Goal: Transaction & Acquisition: Complete application form

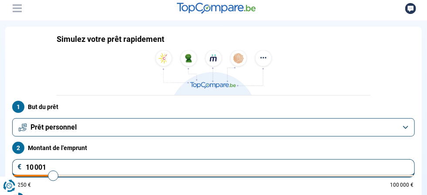
type input "8 750"
type input "8750"
type input "9 000"
type input "9000"
type input "9 250"
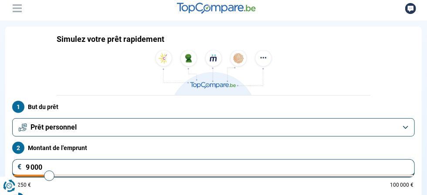
type input "9250"
type input "9 500"
type input "9500"
type input "10 000"
type input "10000"
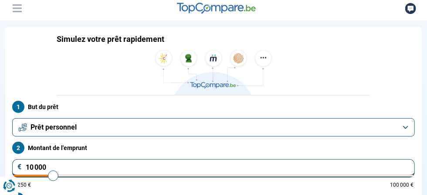
type input "10 250"
type input "10250"
type input "10 500"
type input "10500"
type input "10 750"
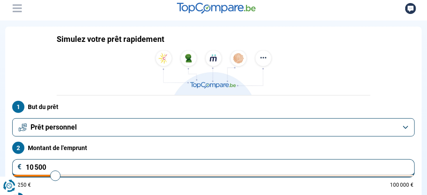
type input "10750"
type input "11 000"
type input "11000"
type input "11 250"
type input "11250"
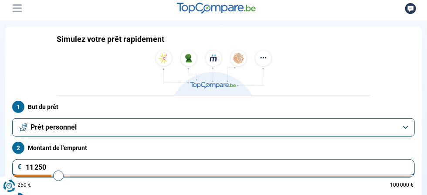
type input "11 500"
type input "11500"
type input "12 000"
type input "12000"
type input "12 250"
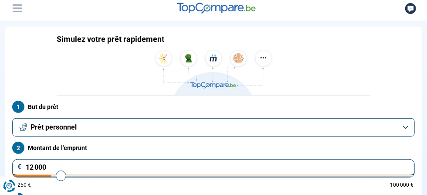
type input "12250"
type input "12 500"
type input "12500"
type input "12 750"
type input "12750"
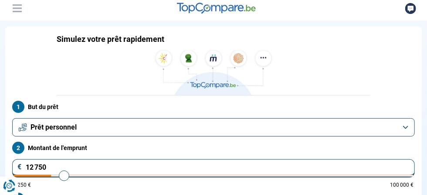
type input "13 250"
type input "13250"
type input "14 000"
type input "14000"
type input "14 250"
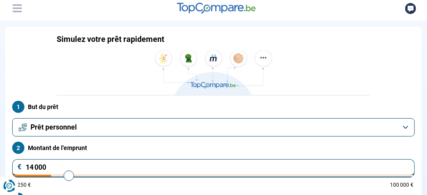
type input "14250"
type input "14 500"
type input "14500"
type input "14 750"
type input "14750"
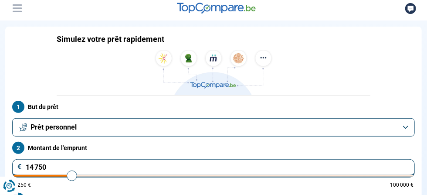
type input "15 000"
type input "15000"
type input "15 500"
type input "15500"
type input "16 000"
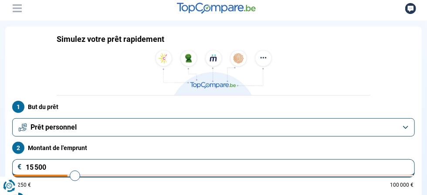
type input "16000"
type input "16 500"
type input "16500"
type input "16 750"
type input "16750"
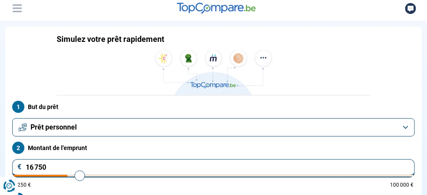
type input "17 000"
type input "17000"
type input "17 250"
type input "17250"
type input "17 500"
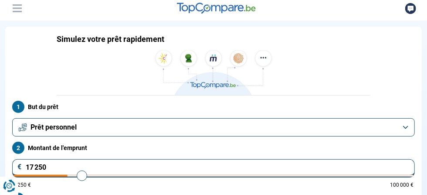
type input "17500"
type input "18 250"
type input "18250"
type input "19 000"
type input "19000"
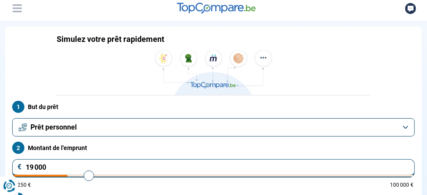
type input "19 250"
type input "19250"
type input "20 000"
type input "20000"
type input "20 500"
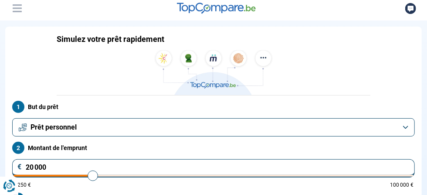
type input "20500"
type input "21 000"
type input "21000"
type input "21 250"
type input "21250"
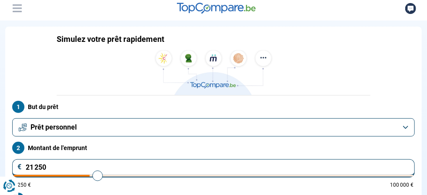
type input "21 500"
type input "21500"
type input "22 000"
type input "22000"
type input "22 250"
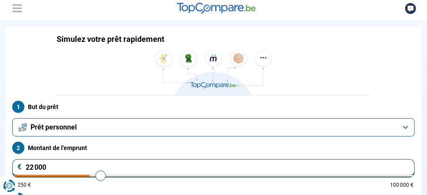
type input "22250"
type input "22 500"
type input "22500"
type input "23 000"
type input "23000"
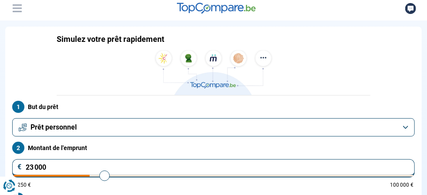
type input "23 250"
type input "23250"
type input "24 000"
type input "24000"
type input "24 250"
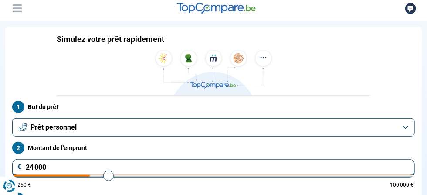
type input "24250"
type input "24 500"
type input "24500"
type input "24 750"
type input "24750"
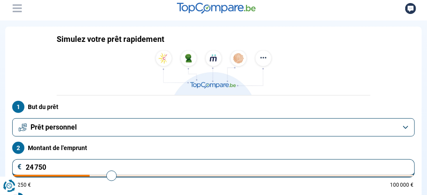
type input "25 250"
type input "25250"
type input "25 500"
type input "25500"
type input "26 250"
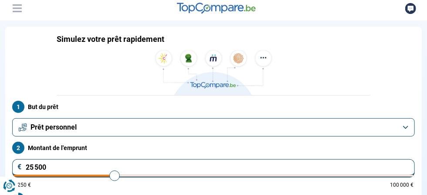
type input "26250"
type input "26 500"
type input "26500"
type input "26 750"
type input "26750"
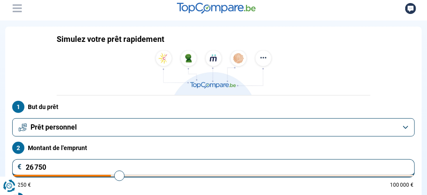
type input "27 000"
type input "27000"
type input "27 250"
type input "27250"
type input "27 500"
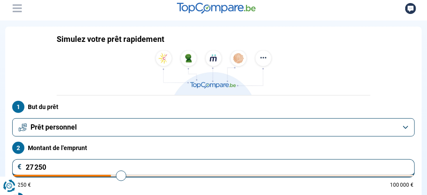
type input "27500"
type input "28 000"
type input "28000"
type input "28 250"
type input "28250"
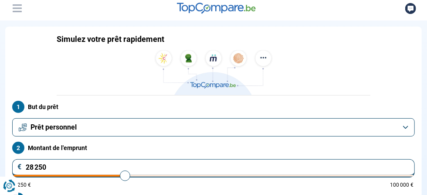
type input "28 500"
type input "28500"
type input "28 250"
type input "28250"
type input "28 000"
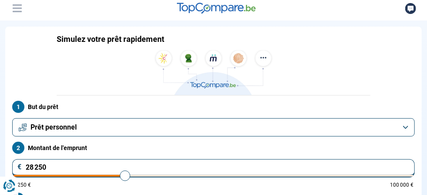
type input "28000"
type input "27 500"
type input "27500"
type input "28 000"
type input "28000"
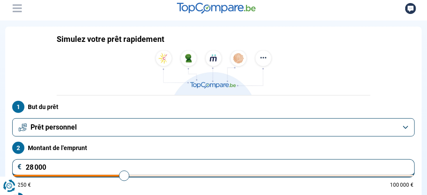
type input "28 250"
type input "28250"
type input "28 500"
type input "28500"
type input "28 750"
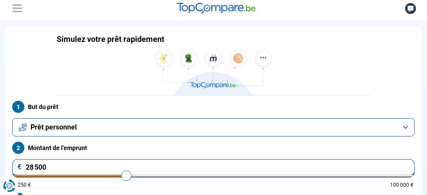
type input "28750"
type input "29 000"
type input "29000"
type input "29 250"
type input "29250"
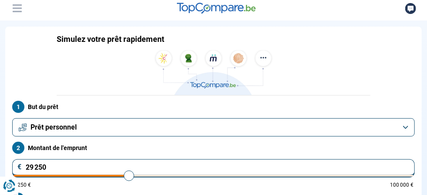
type input "30 000"
type input "30000"
type input "30 250"
type input "30250"
type input "30 750"
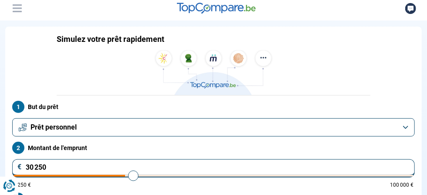
type input "30750"
type input "31 250"
type input "31250"
type input "31 000"
type input "31000"
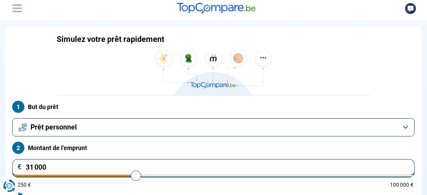
type input "30 750"
type input "30750"
type input "30 500"
type input "30500"
type input "30 250"
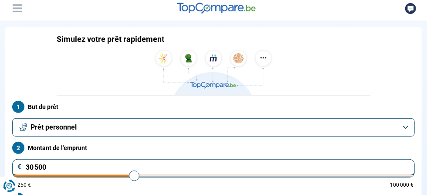
type input "30250"
type input "30 000"
type input "30000"
type input "29 500"
type input "29500"
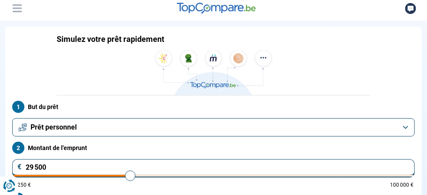
type input "29 250"
type input "29250"
type input "29 000"
type input "29000"
type input "28 750"
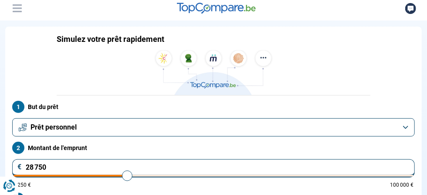
drag, startPoint x: 240, startPoint y: 82, endPoint x: 263, endPoint y: 81, distance: 22.3
type input "28750"
click at [263, 175] on input "range" at bounding box center [214, 176] width 400 height 2
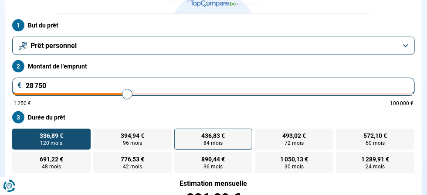
scroll to position [87, 0]
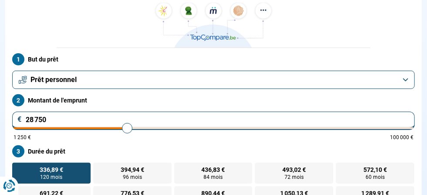
type input "27 000"
type input "27000"
type input "26 750"
type input "26750"
type input "26 500"
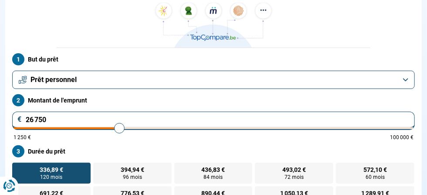
type input "26500"
type input "26 250"
type input "26250"
type input "26 000"
type input "26000"
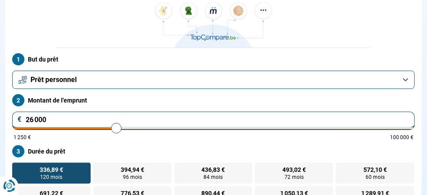
type input "25 500"
type input "25500"
type input "25 250"
type input "25250"
type input "25 000"
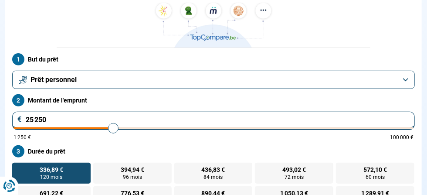
type input "25000"
type input "24 750"
type input "24750"
type input "24 500"
type input "24500"
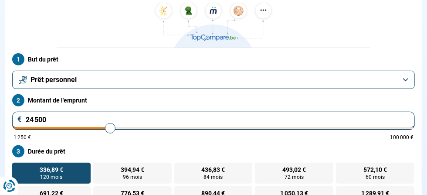
type input "24 250"
type input "24250"
type input "24 000"
type input "24000"
type input "23 500"
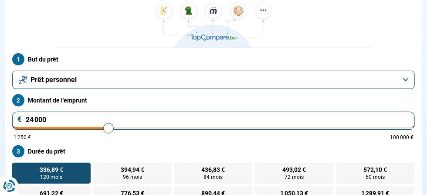
type input "23500"
type input "23 250"
type input "23250"
type input "23 000"
type input "23000"
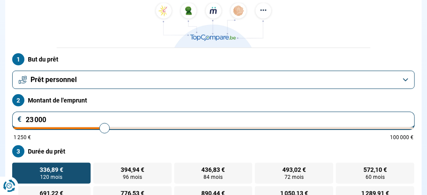
type input "22 750"
type input "22750"
type input "22 500"
type input "22500"
type input "22 250"
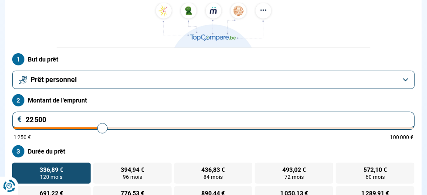
type input "22250"
type input "22 000"
type input "22000"
type input "21 500"
type input "21500"
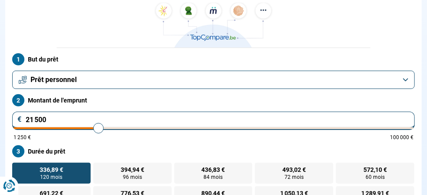
type input "21 250"
type input "21250"
type input "21 000"
type input "21000"
drag, startPoint x: 261, startPoint y: 35, endPoint x: 248, endPoint y: 39, distance: 13.6
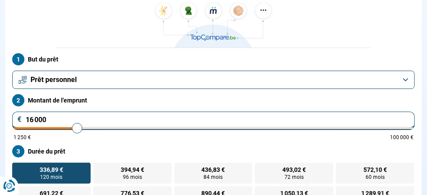
click at [248, 127] on input "range" at bounding box center [214, 128] width 400 height 2
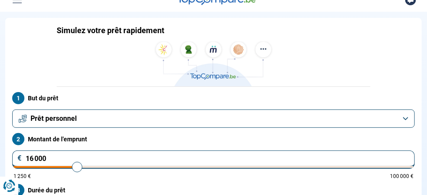
scroll to position [47, 0]
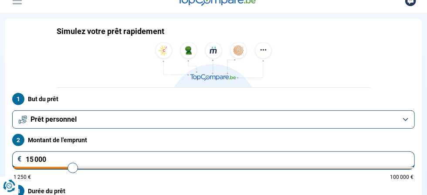
drag, startPoint x: 247, startPoint y: 71, endPoint x: 247, endPoint y: 76, distance: 4.8
click at [247, 167] on input "range" at bounding box center [214, 168] width 400 height 2
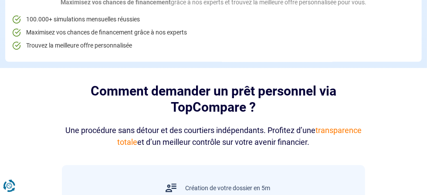
scroll to position [396, 0]
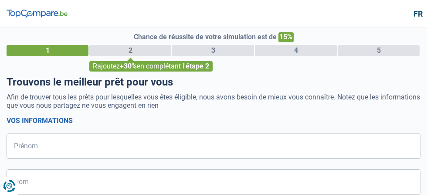
select select "32"
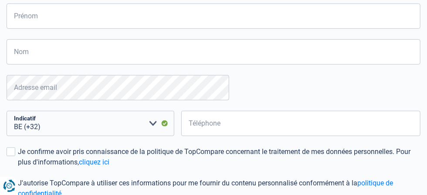
scroll to position [122, 0]
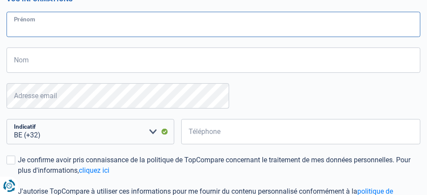
click at [154, 37] on input "Prénom" at bounding box center [214, 24] width 414 height 25
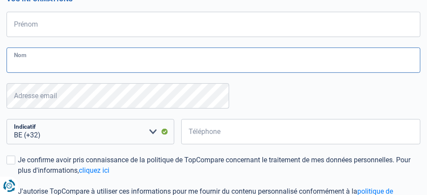
click at [131, 73] on input "Nom" at bounding box center [214, 59] width 414 height 25
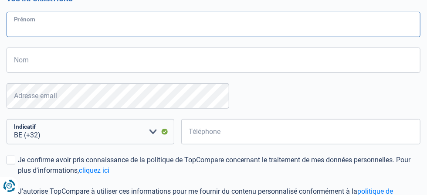
click at [127, 37] on input "Prénom" at bounding box center [214, 24] width 414 height 25
type input "Thi"
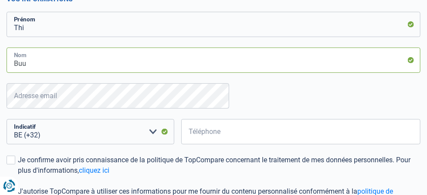
click at [50, 73] on input "Buu" at bounding box center [214, 59] width 414 height 25
type input "B"
type input "Lam Buu"
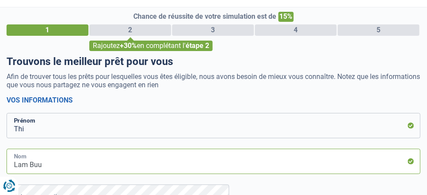
scroll to position [0, 0]
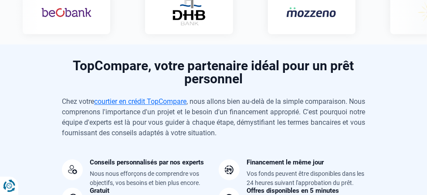
scroll to position [832, 0]
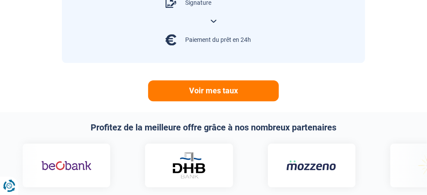
scroll to position [594, 0]
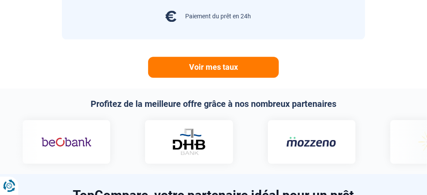
scroll to position [713, 0]
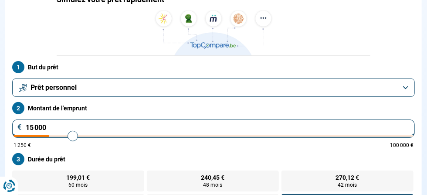
scroll to position [39, 0]
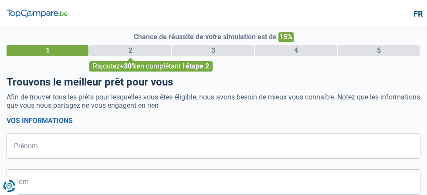
select select "32"
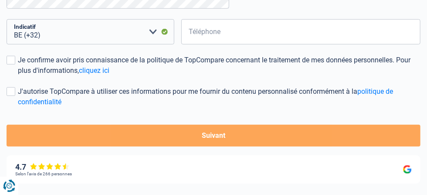
scroll to position [237, 0]
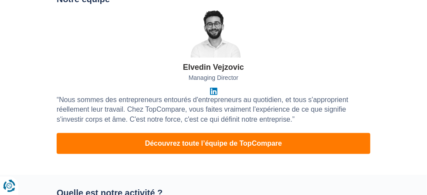
scroll to position [158, 0]
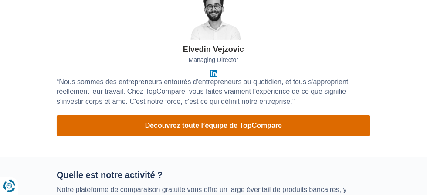
click at [261, 134] on link "Découvrez toute l’équipe de TopCompare" at bounding box center [214, 125] width 314 height 21
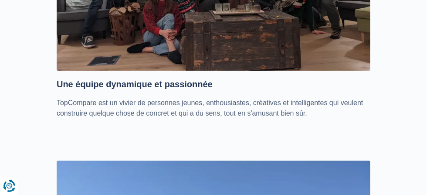
scroll to position [1901, 0]
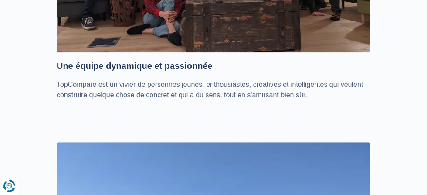
click at [0, 0] on link "Crédit 15.000 €" at bounding box center [0, 0] width 0 height 0
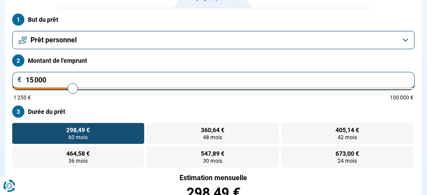
scroll to position [87, 0]
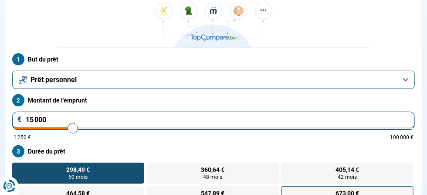
click at [375, 186] on label "673,00 € 24 mois" at bounding box center [347, 196] width 132 height 21
click at [287, 186] on input "673,00 € 24 mois" at bounding box center [284, 189] width 6 height 6
radio input "true"
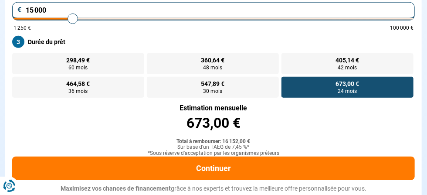
scroll to position [198, 0]
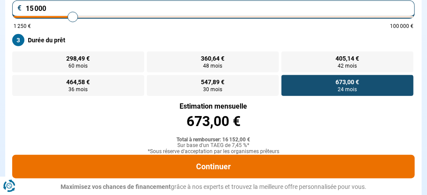
click at [320, 155] on button "Continuer" at bounding box center [213, 167] width 403 height 24
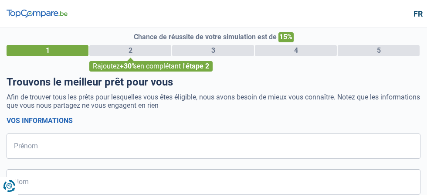
select select "32"
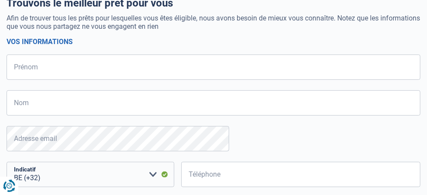
scroll to position [39, 0]
